Goal: Information Seeking & Learning: Learn about a topic

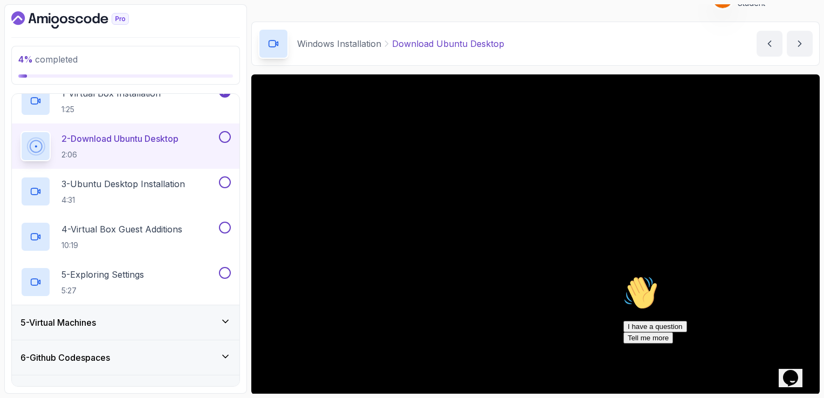
scroll to position [27, 0]
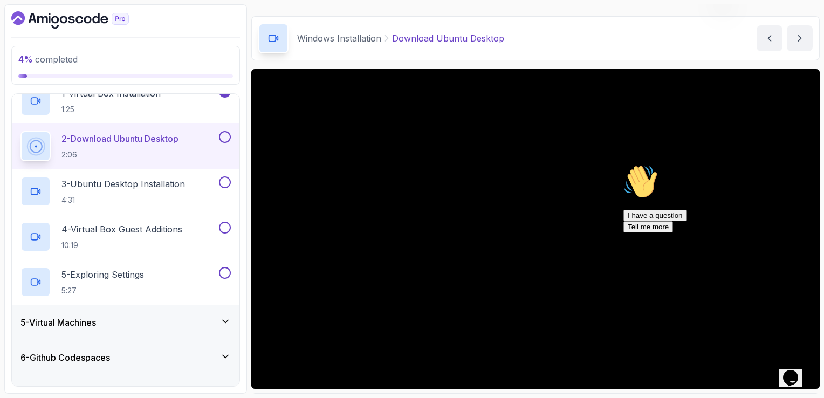
click at [226, 135] on button at bounding box center [225, 137] width 12 height 12
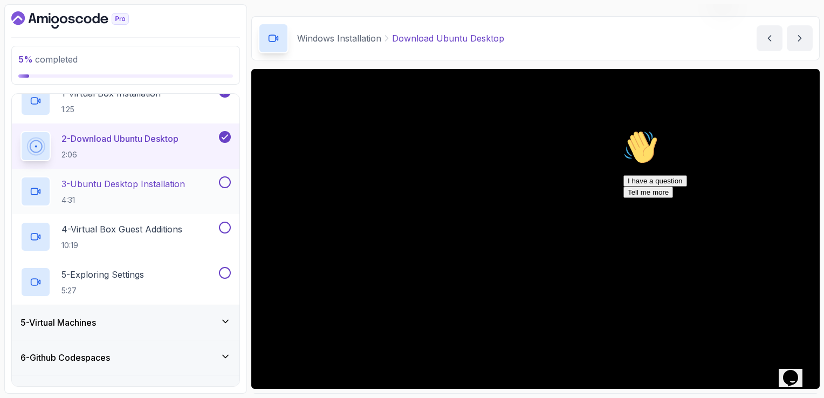
click at [148, 176] on div "3 - Ubuntu Desktop Installation 4:31" at bounding box center [118, 191] width 196 height 30
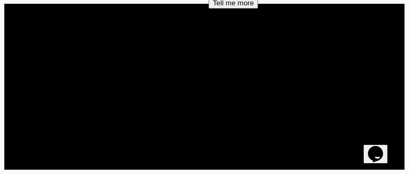
scroll to position [162, 0]
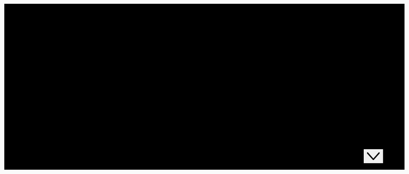
scroll to position [54, 0]
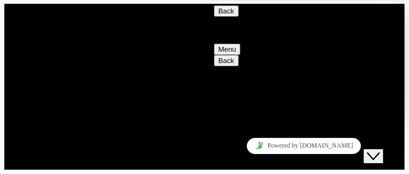
click at [224, 17] on button "Back" at bounding box center [226, 10] width 25 height 11
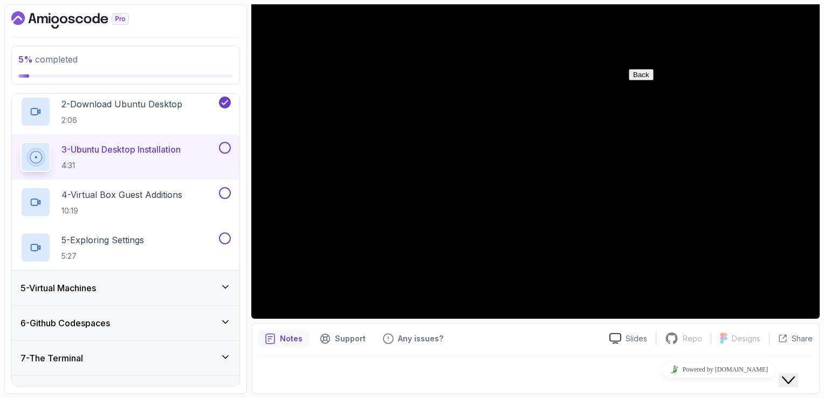
scroll to position [96, 0]
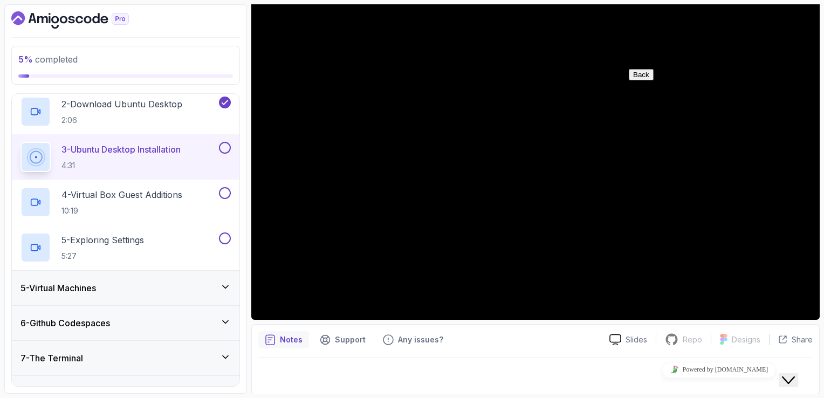
click at [795, 374] on icon "Close Chat This icon closes the chat window." at bounding box center [788, 380] width 13 height 13
click at [762, 370] on icon "Close" at bounding box center [762, 374] width 0 height 9
click at [679, 367] on div at bounding box center [535, 373] width 555 height 30
click at [155, 282] on div "5 - Virtual Machines" at bounding box center [125, 288] width 210 height 13
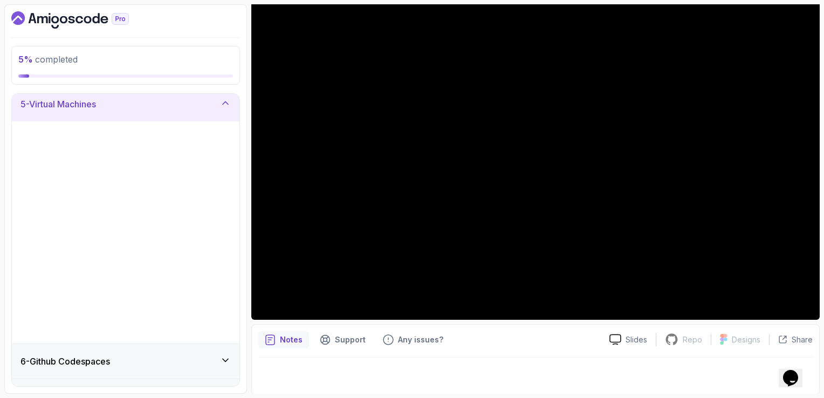
scroll to position [146, 0]
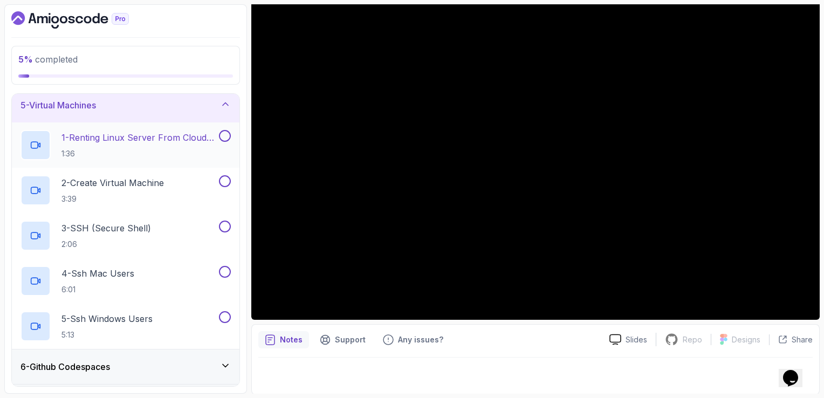
click at [167, 157] on p "1:36" at bounding box center [138, 153] width 155 height 11
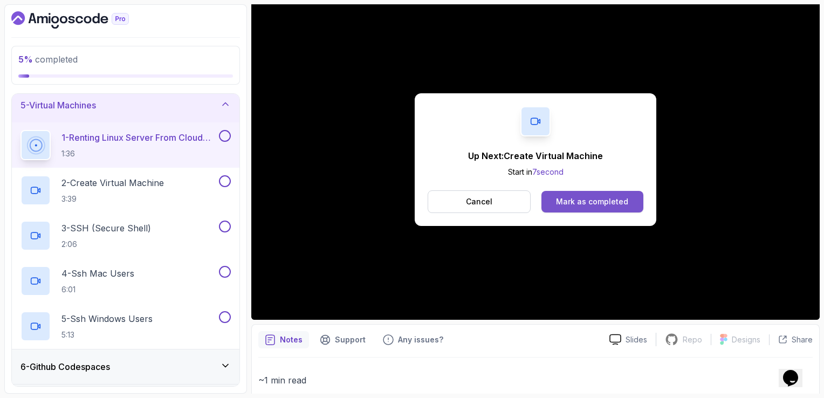
click at [591, 210] on button "Mark as completed" at bounding box center [593, 202] width 102 height 22
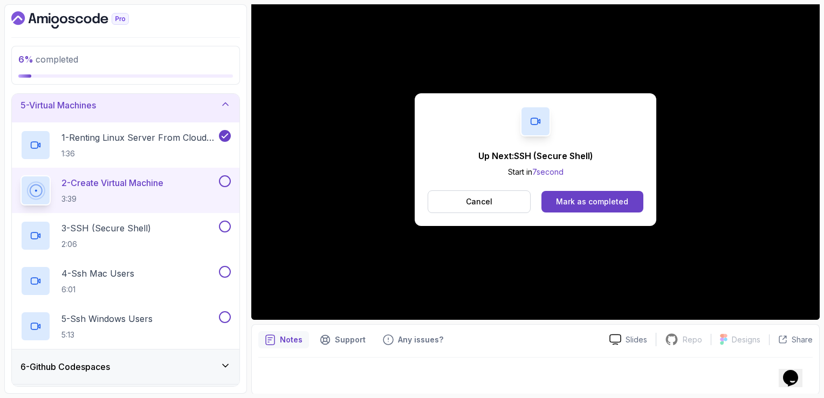
click at [591, 210] on button "Mark as completed" at bounding box center [593, 202] width 102 height 22
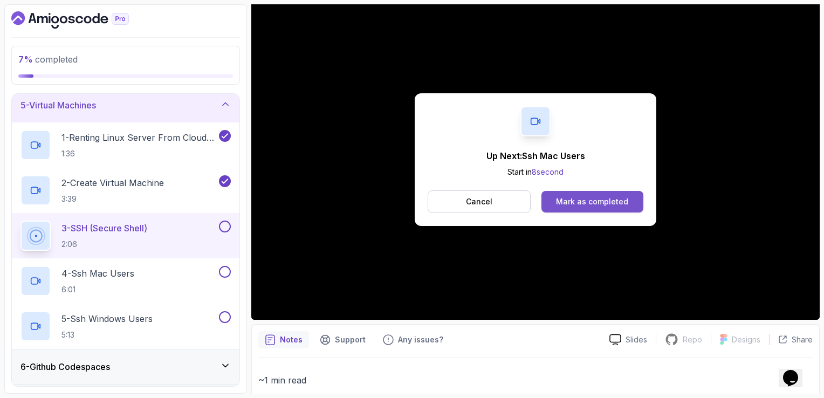
click at [586, 197] on div "Mark as completed" at bounding box center [592, 201] width 72 height 11
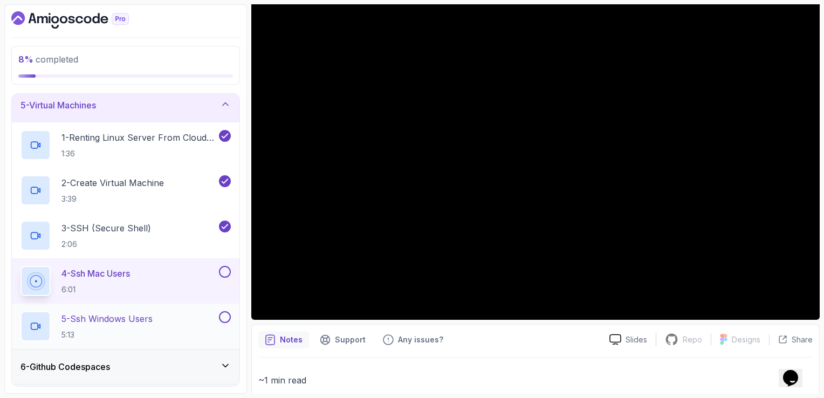
click at [162, 327] on div "5 - Ssh Windows Users 5:13" at bounding box center [118, 326] width 196 height 30
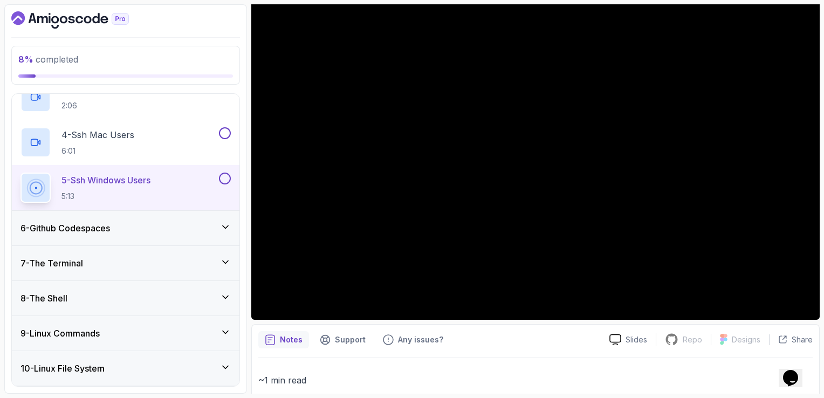
scroll to position [285, 0]
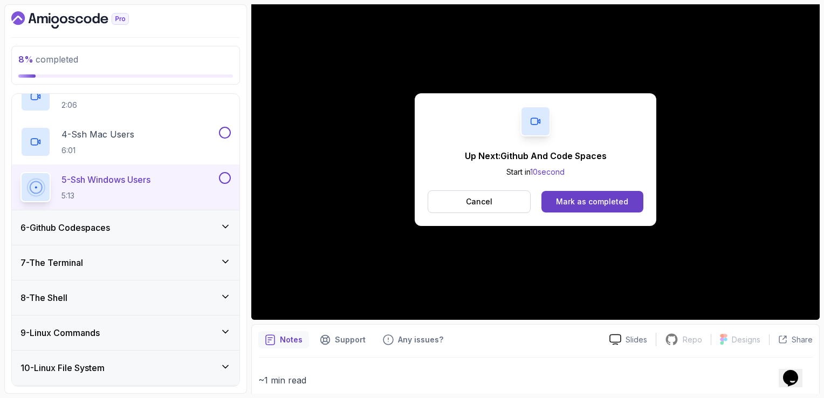
click at [101, 222] on h3 "6 - Github Codespaces" at bounding box center [65, 227] width 90 height 13
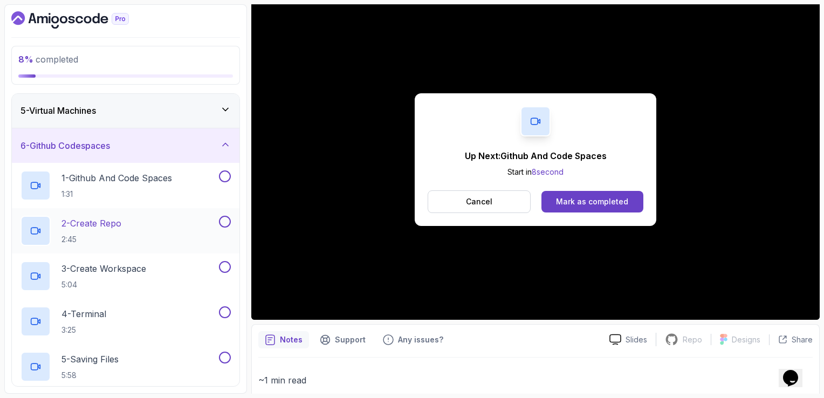
scroll to position [141, 0]
click at [584, 194] on button "Mark as completed" at bounding box center [593, 202] width 102 height 22
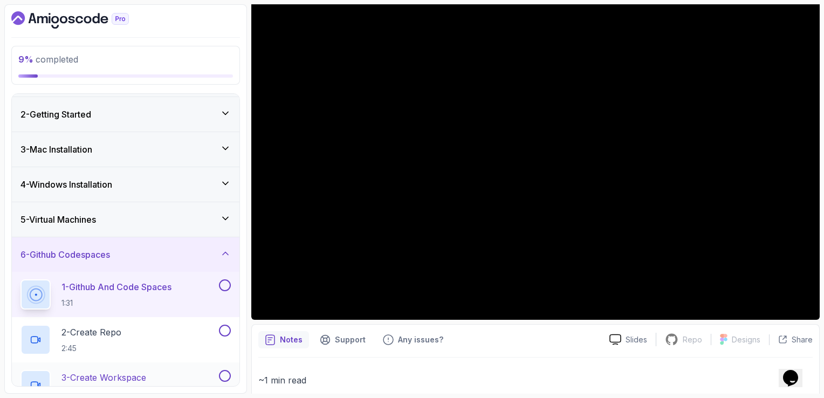
scroll to position [32, 0]
click at [146, 183] on div "4 - Windows Installation" at bounding box center [125, 183] width 210 height 13
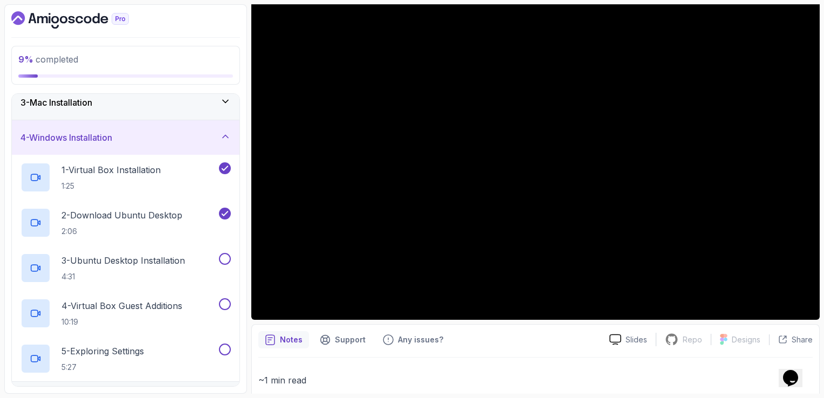
scroll to position [76, 0]
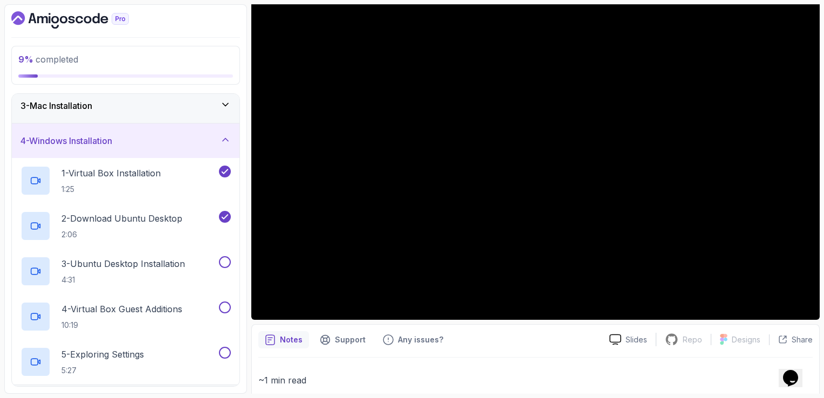
click at [136, 134] on div "4 - Windows Installation" at bounding box center [125, 140] width 210 height 13
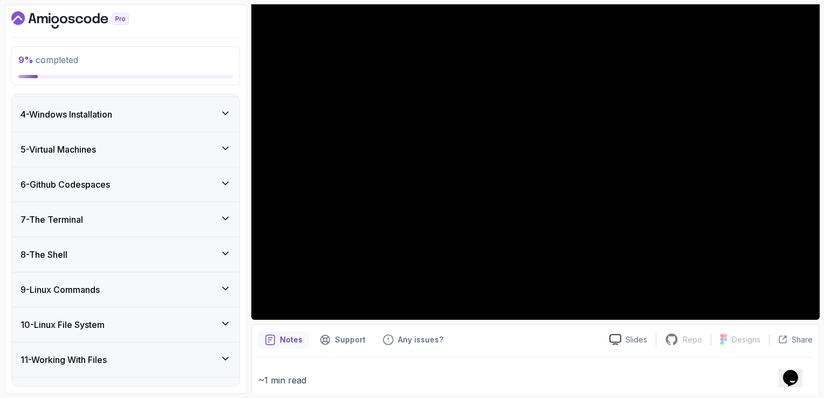
scroll to position [106, 0]
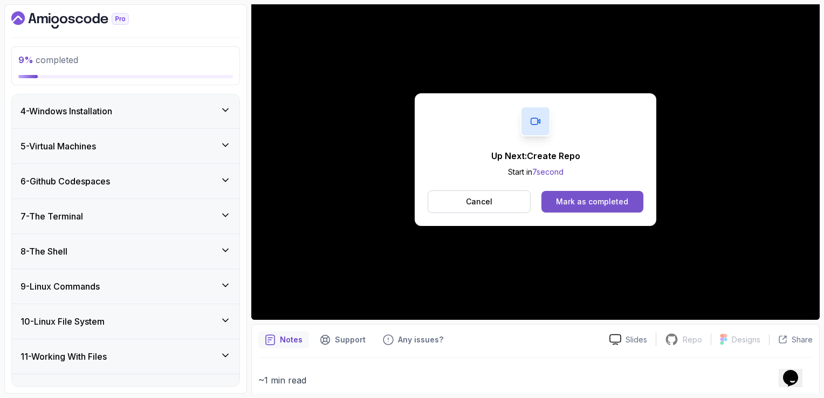
click at [572, 206] on div "Mark as completed" at bounding box center [592, 201] width 72 height 11
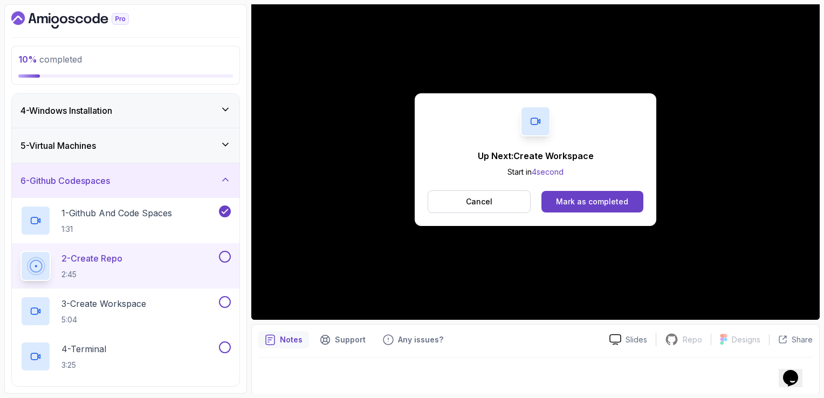
click at [572, 206] on div "Mark as completed" at bounding box center [592, 201] width 72 height 11
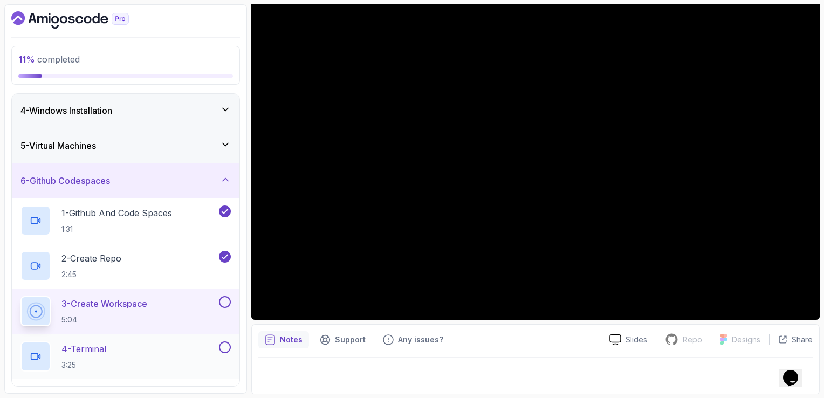
click at [190, 349] on div "4 - Terminal 3:25" at bounding box center [118, 356] width 196 height 30
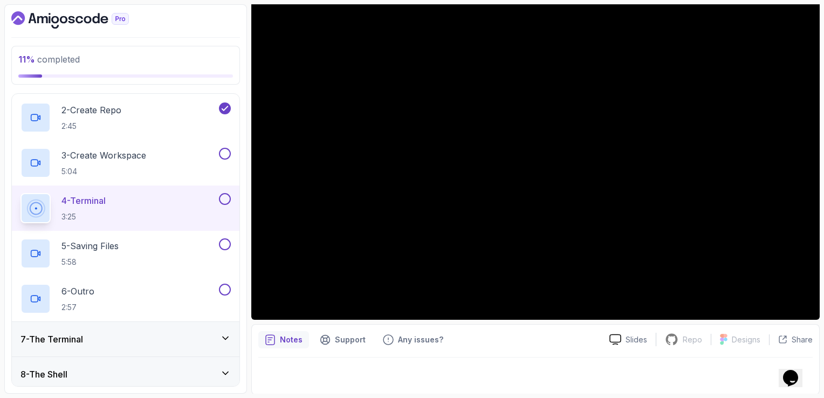
scroll to position [255, 0]
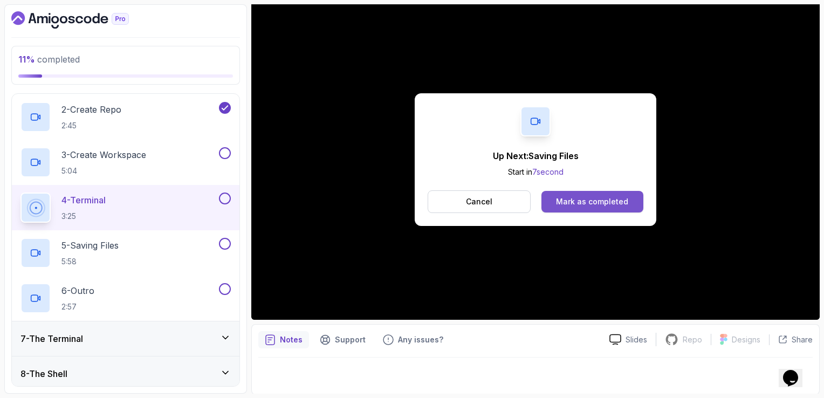
click at [570, 206] on div "Mark as completed" at bounding box center [592, 201] width 72 height 11
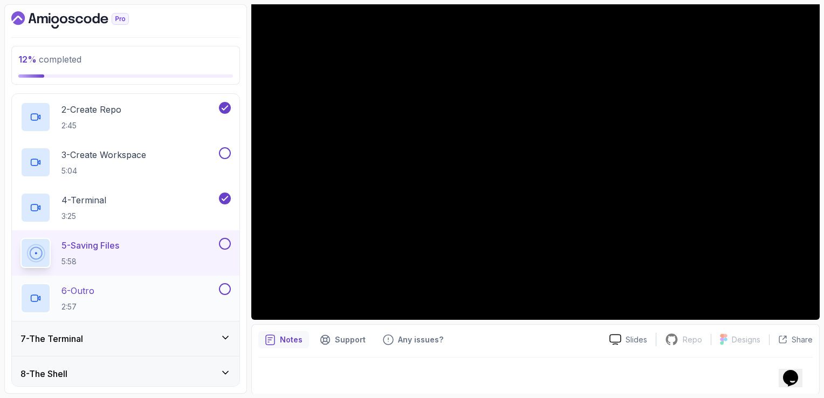
click at [188, 303] on div "6 - Outro 2:57" at bounding box center [118, 298] width 196 height 30
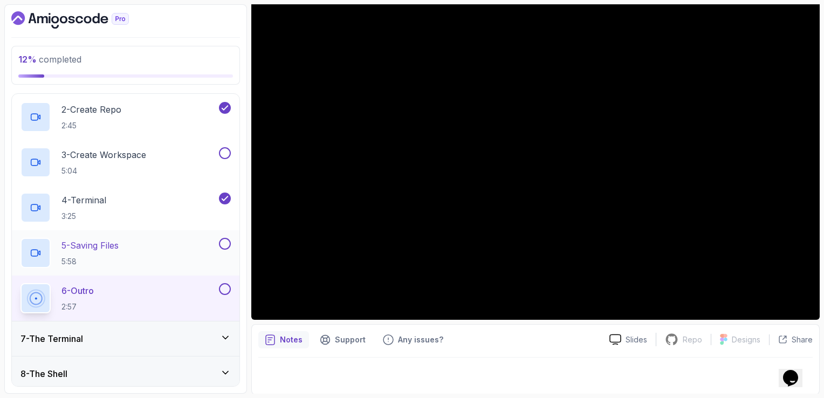
click at [222, 241] on button at bounding box center [225, 244] width 12 height 12
click at [221, 147] on button at bounding box center [225, 153] width 12 height 12
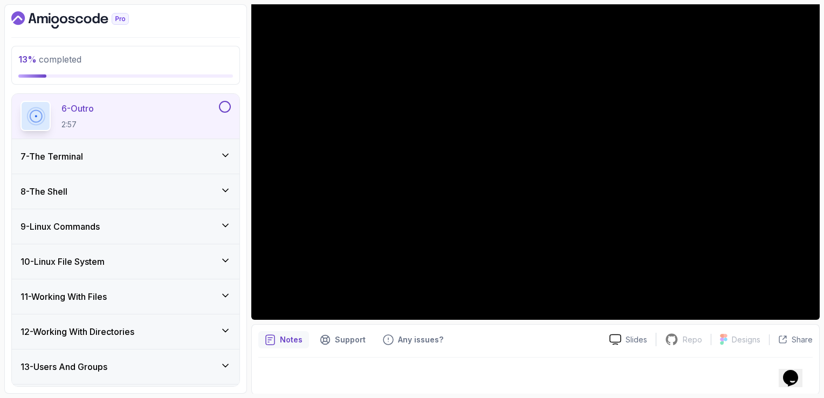
scroll to position [437, 0]
click at [140, 155] on div "7 - The Terminal" at bounding box center [125, 156] width 210 height 13
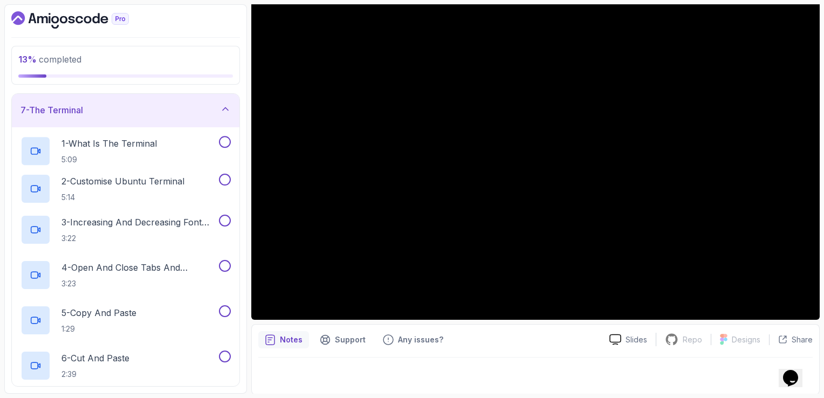
scroll to position [231, 0]
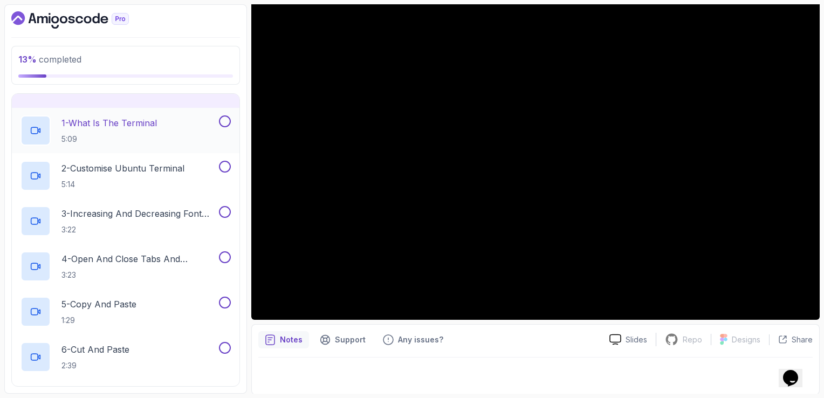
click at [136, 117] on p "1 - What Is The Terminal" at bounding box center [108, 123] width 95 height 13
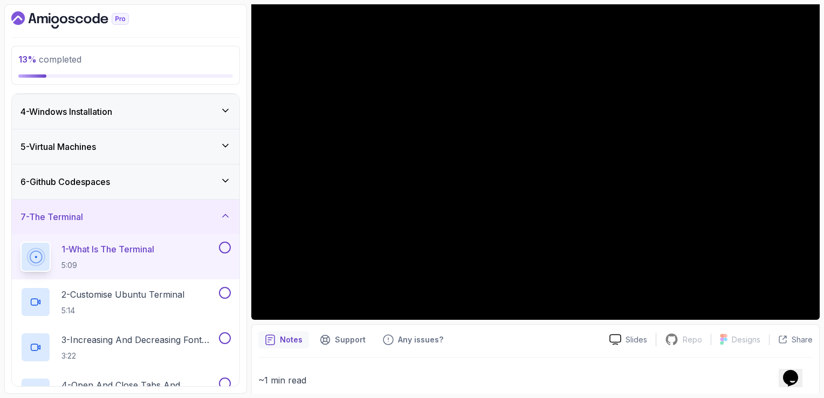
scroll to position [106, 0]
click at [136, 117] on div "4 - Windows Installation" at bounding box center [126, 110] width 228 height 35
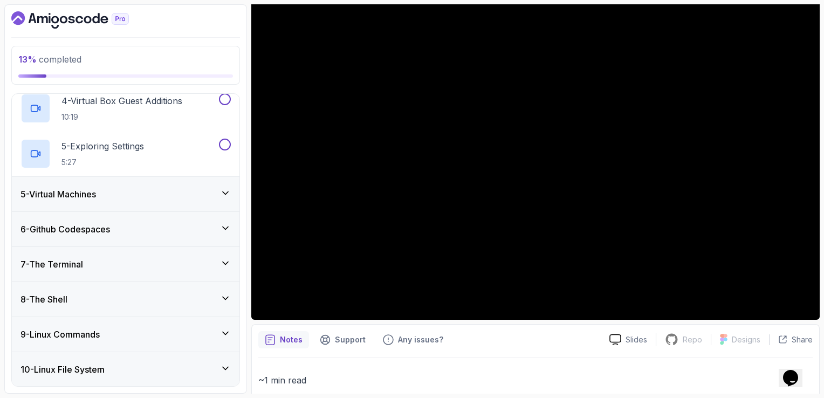
scroll to position [295, 0]
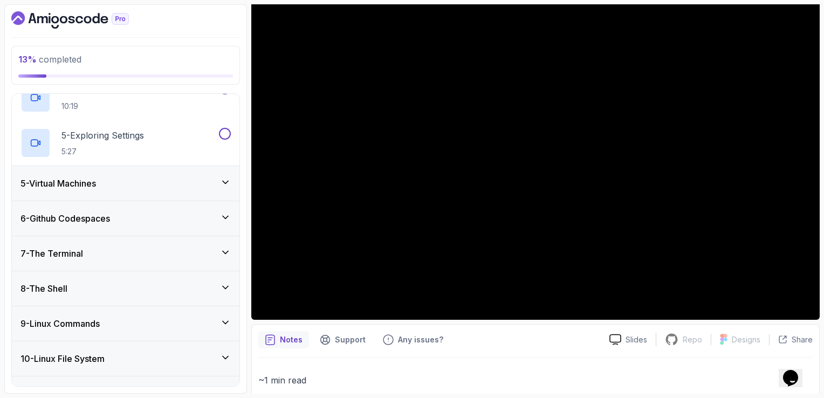
click at [182, 256] on div "7 - The Terminal" at bounding box center [125, 253] width 210 height 13
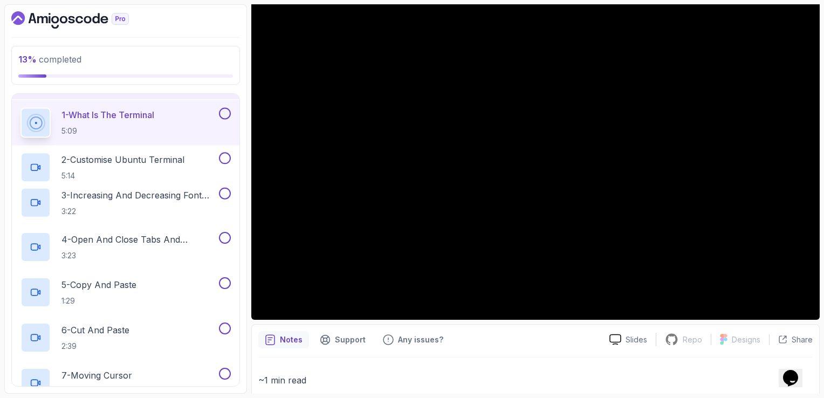
scroll to position [231, 0]
